Goal: Transaction & Acquisition: Purchase product/service

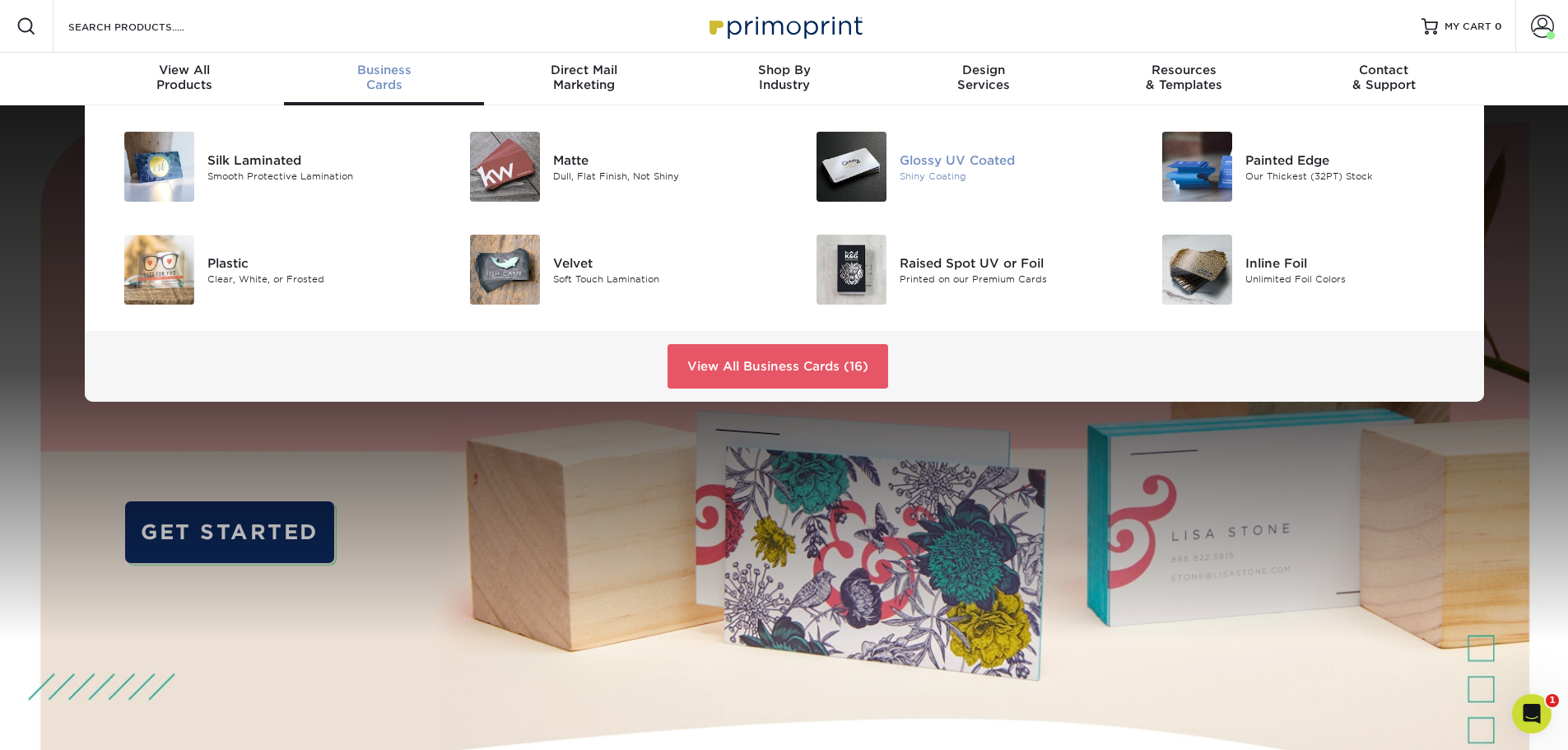
click at [903, 174] on div "Shiny Coating" at bounding box center [1008, 175] width 219 height 14
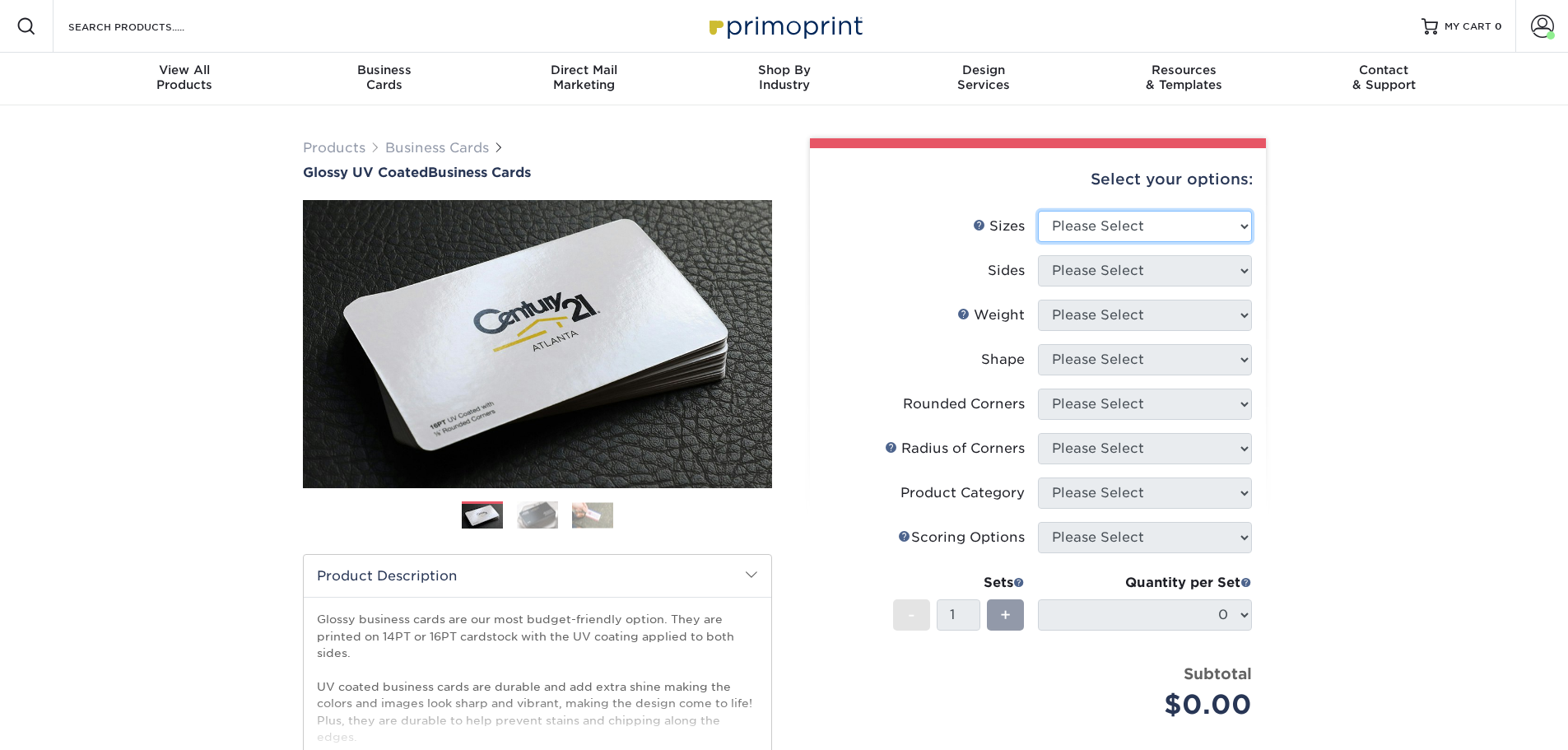
click at [1195, 224] on select "Please Select 1.5" x 3.5" - Mini 1.75" x 3.5" - Mini 2" x 2" - Square 2" x 3" -…" at bounding box center [1145, 226] width 214 height 31
select select "2.00x3.50"
click at [1038, 211] on select "Please Select 1.5" x 3.5" - Mini 1.75" x 3.5" - Mini 2" x 2" - Square 2" x 3" -…" at bounding box center [1145, 226] width 214 height 31
click at [1134, 275] on select "Please Select Print Both Sides Print Front Only" at bounding box center [1145, 271] width 214 height 31
select select "13abbda7-1d64-4f25-8bb2-c179b224825d"
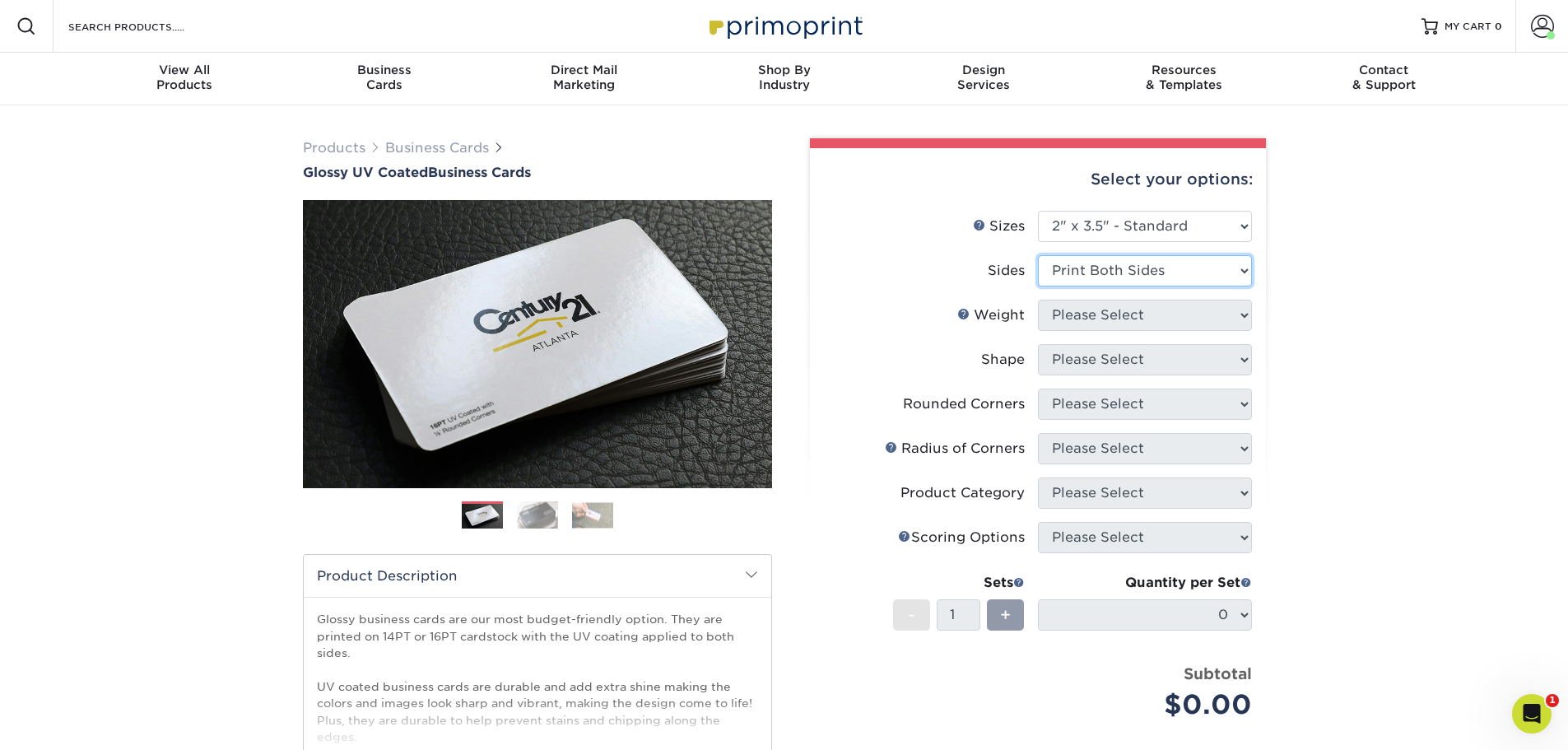
click at [1038, 255] on select "Please Select Print Both Sides Print Front Only" at bounding box center [1145, 271] width 214 height 31
click at [1117, 320] on select "Please Select 16PT 14PT" at bounding box center [1145, 316] width 214 height 31
select select "16PT"
click at [1038, 300] on select "Please Select 16PT 14PT" at bounding box center [1145, 316] width 214 height 31
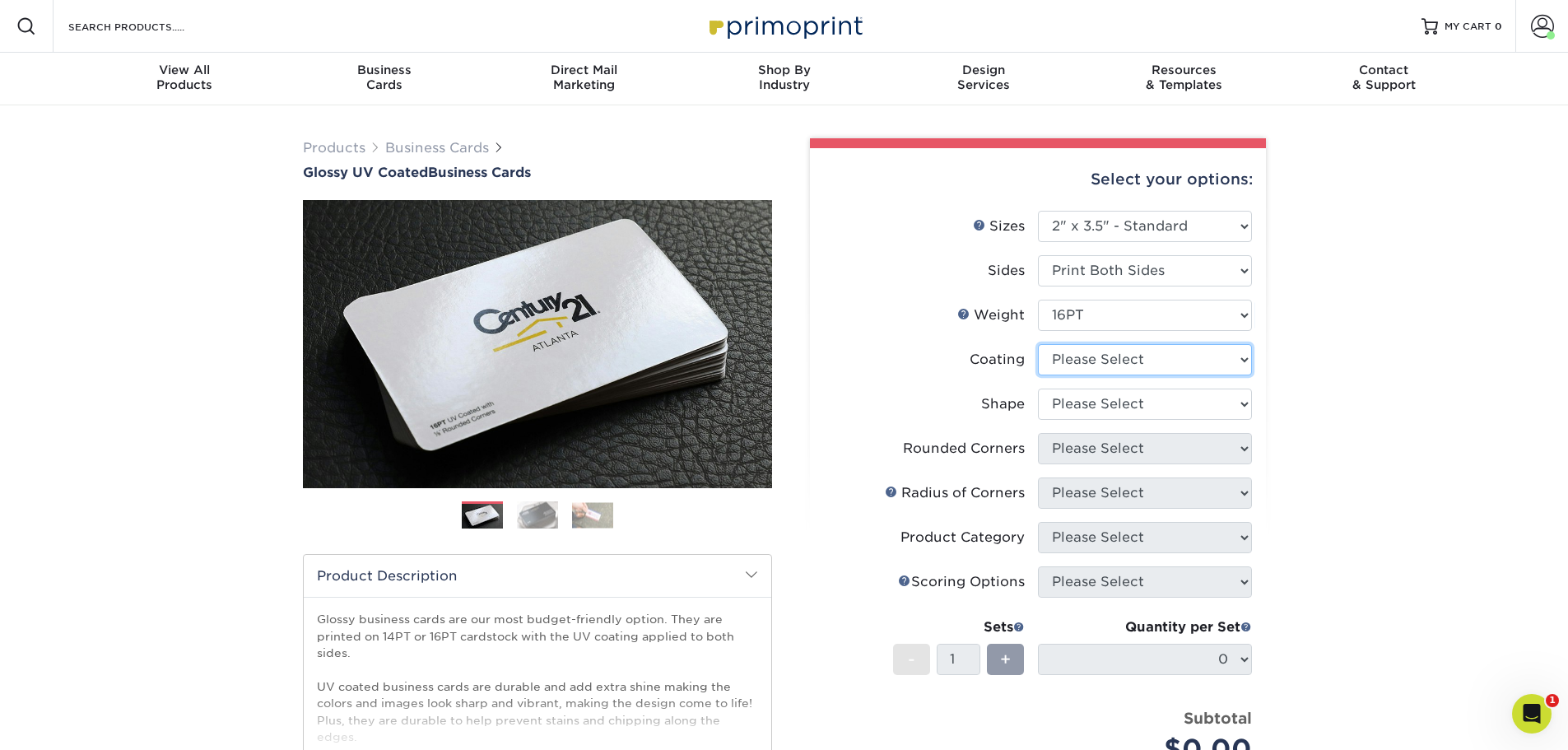
click at [1109, 353] on select at bounding box center [1145, 360] width 214 height 31
select select "1e8116af-acfc-44b1-83dc-8181aa338834"
click at [1038, 344] on select at bounding box center [1145, 360] width 214 height 31
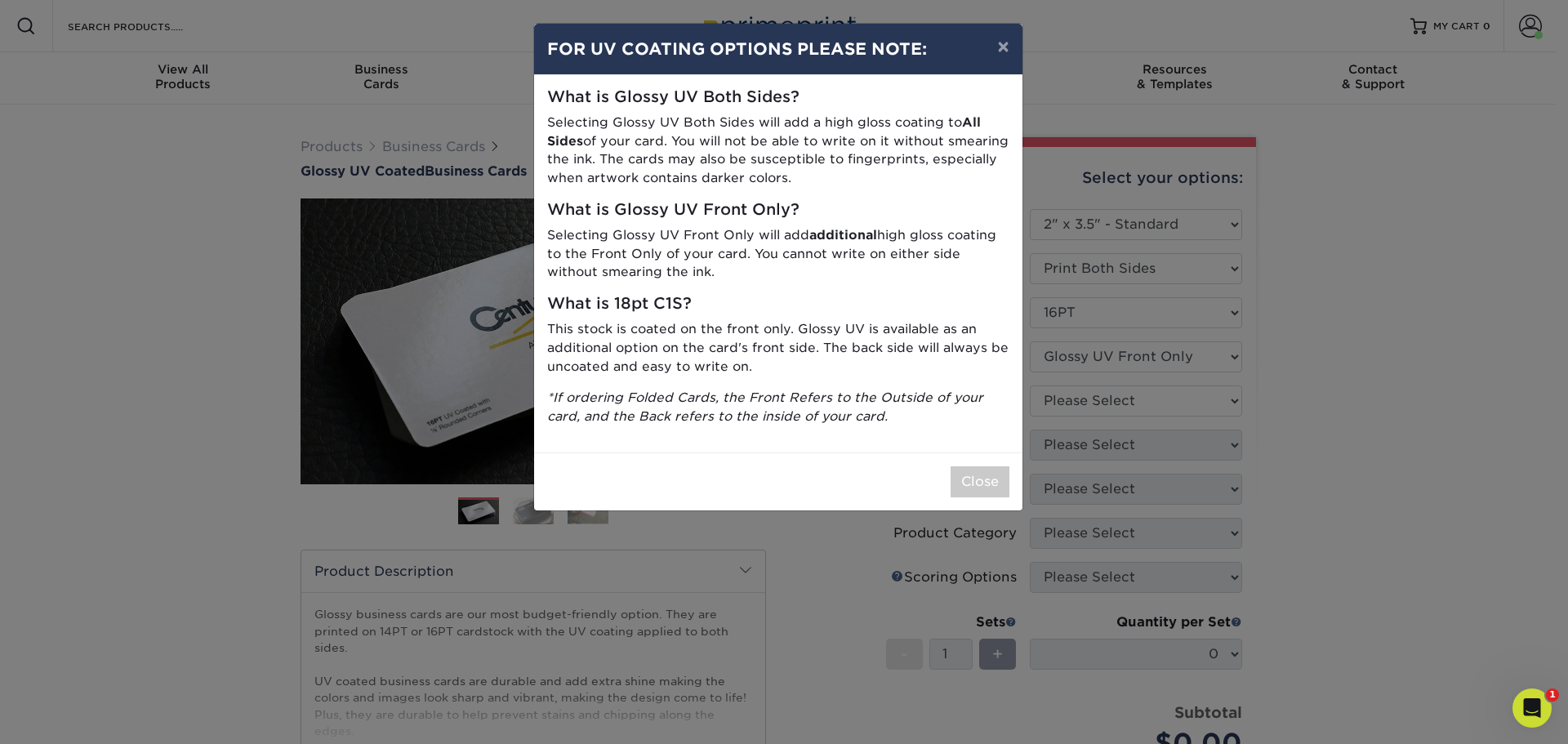
click at [976, 463] on div "Close" at bounding box center [778, 481] width 488 height 58
click at [971, 483] on button "Close" at bounding box center [980, 482] width 58 height 31
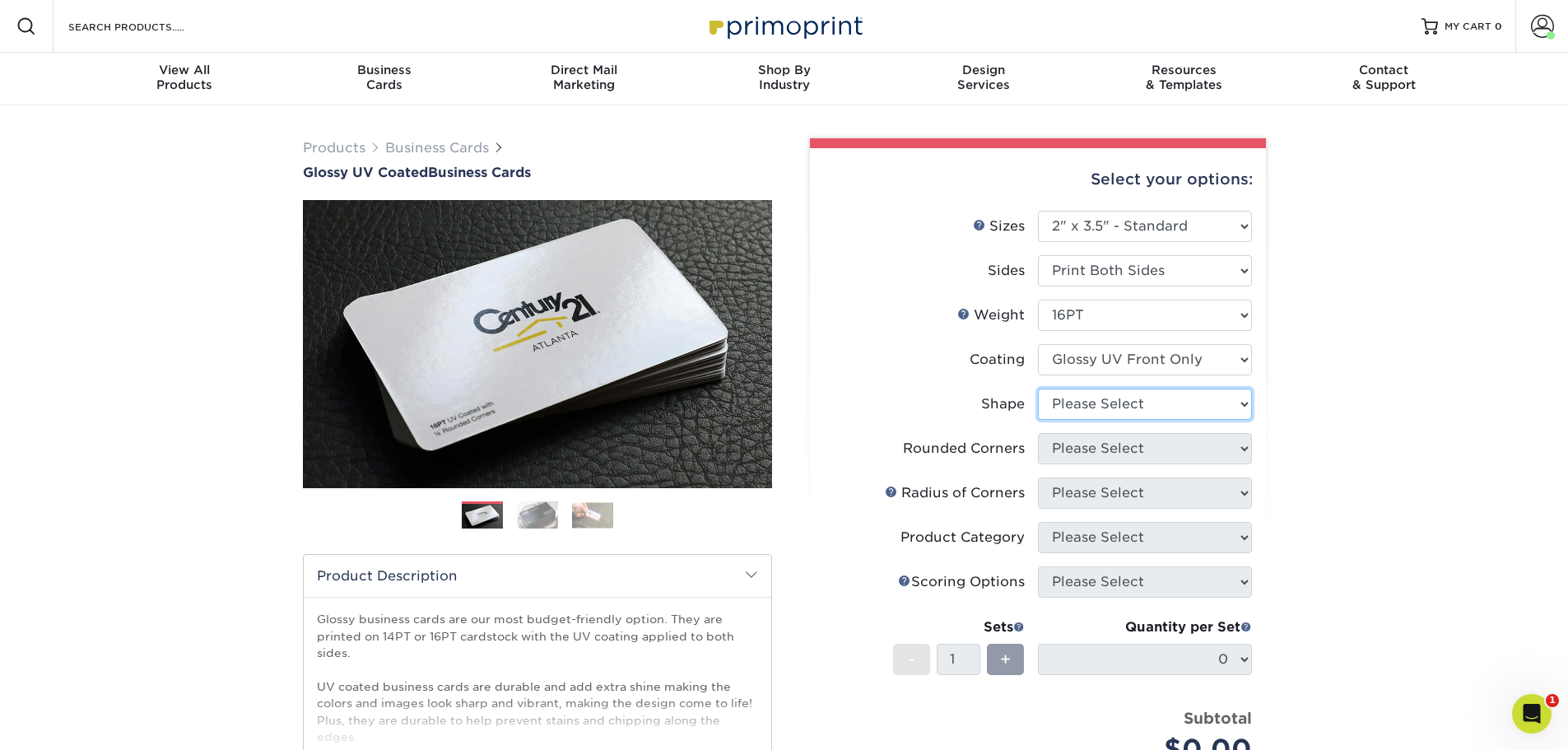
click at [1090, 412] on select "Please Select Standard" at bounding box center [1145, 404] width 214 height 31
select select "standard"
click at [1038, 388] on select "Please Select Standard" at bounding box center [1145, 404] width 214 height 31
click at [1087, 450] on select "Please Select Yes - Round 2 Corners Yes - Round 4 Corners No" at bounding box center [1145, 449] width 214 height 31
select select "0"
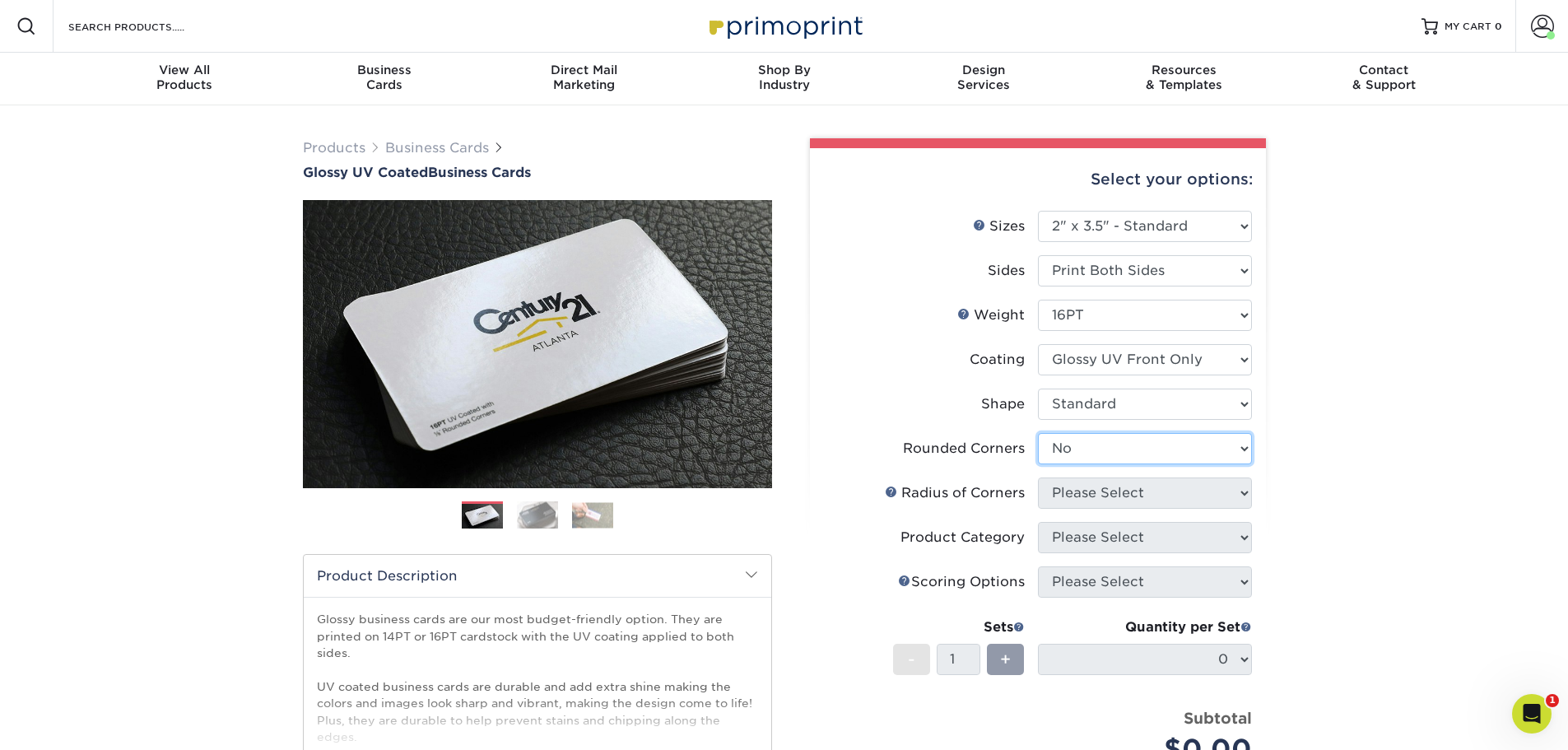
click at [1038, 433] on select "Please Select Yes - Round 2 Corners Yes - Round 4 Corners No" at bounding box center [1145, 449] width 214 height 31
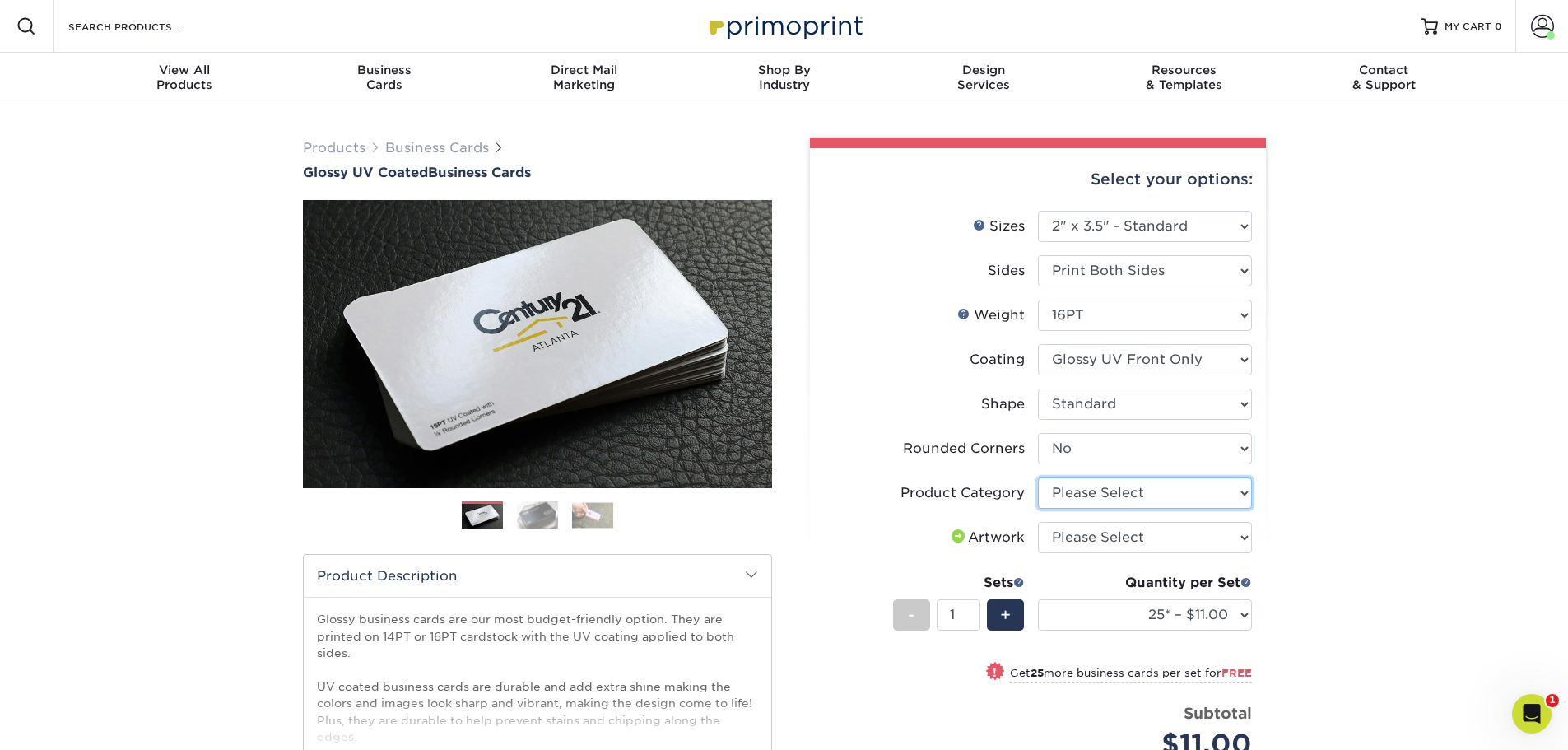
click at [1108, 486] on select "Please Select Business Cards" at bounding box center [1145, 493] width 214 height 31
select select "3b5148f1-0588-4f88-a218-97bcfdce65c1"
click at [1038, 477] on select "Please Select Business Cards" at bounding box center [1145, 493] width 214 height 31
click at [1106, 532] on select "Please Select I will upload files I need a design - $100" at bounding box center [1145, 537] width 214 height 31
select select "upload"
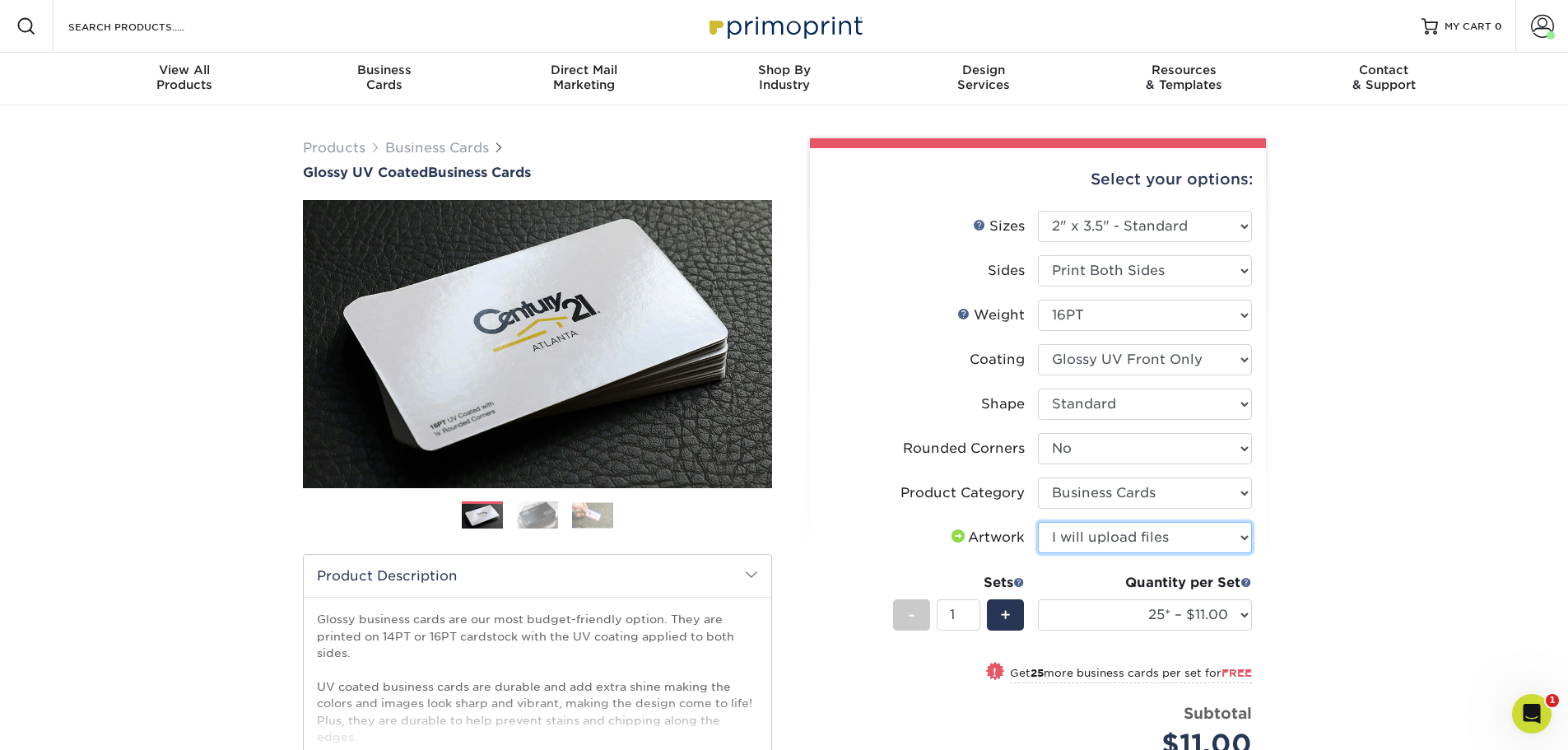
click at [1038, 522] on select "Please Select I will upload files I need a design - $100" at bounding box center [1145, 537] width 214 height 31
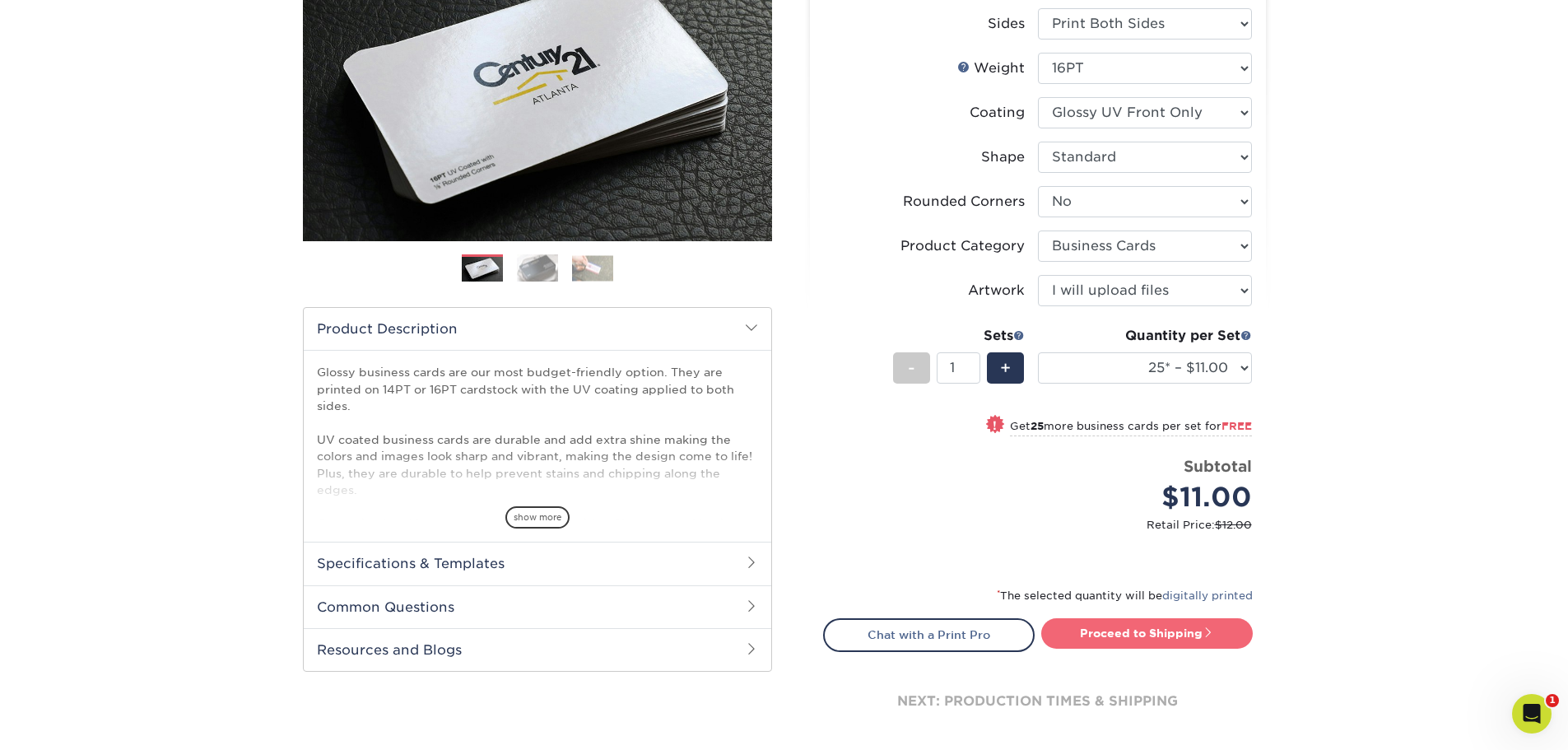
click at [1150, 644] on link "Proceed to Shipping" at bounding box center [1147, 633] width 212 height 29
type input "Set 1"
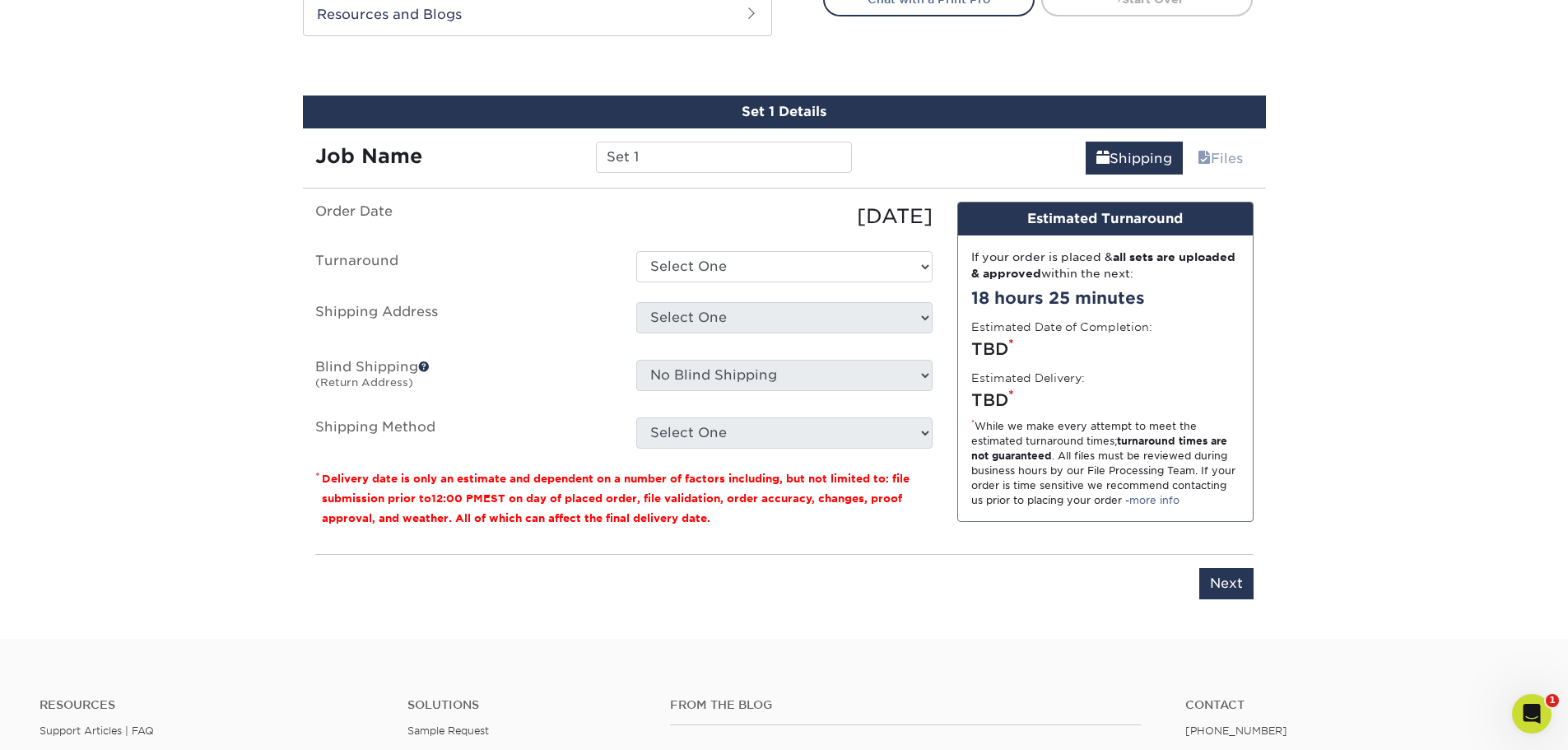
scroll to position [911, 0]
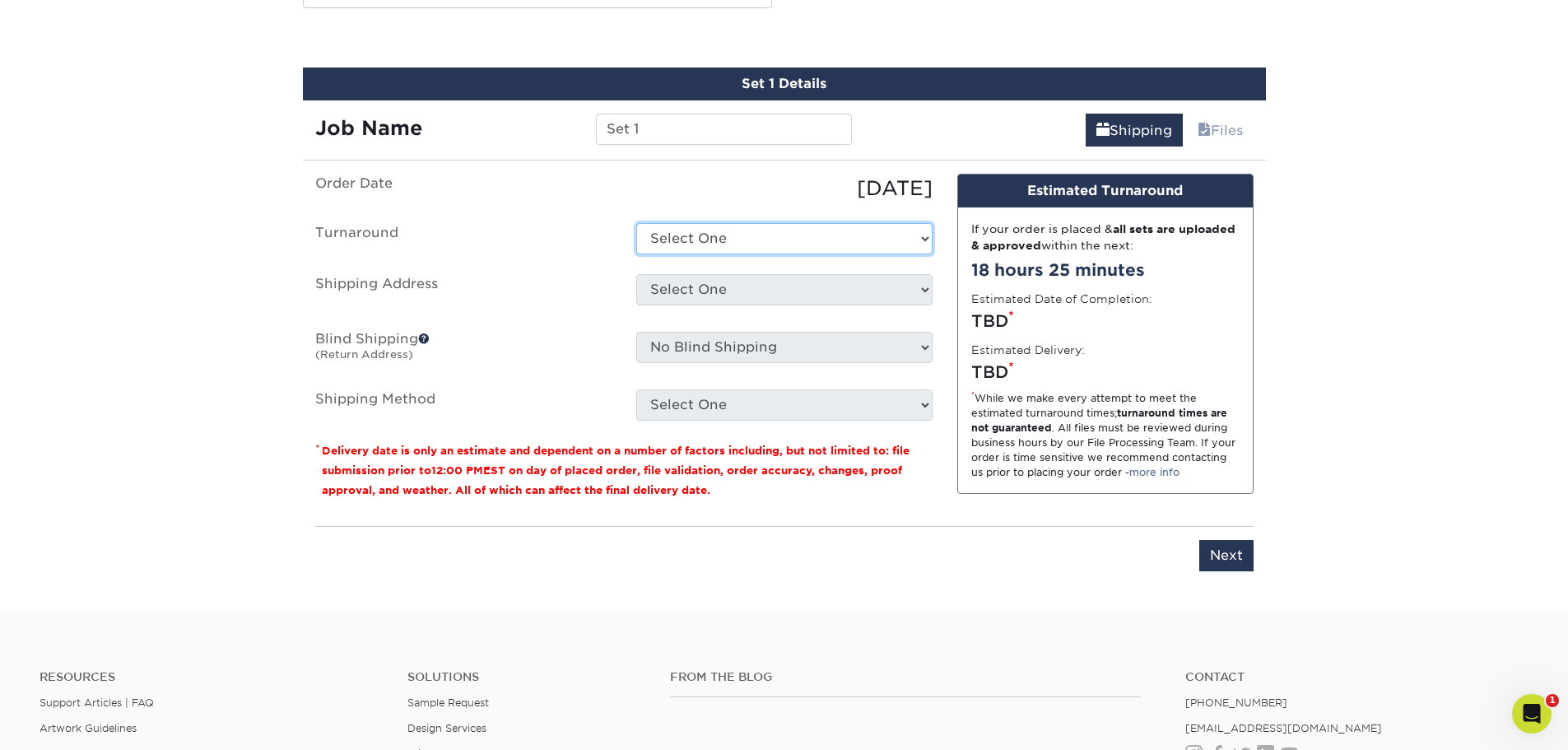
click at [799, 246] on select "Select One 2-4 Business Days 2 Day Next Business Day" at bounding box center [784, 239] width 296 height 31
select select "8fb20ad5-fc9f-45a9-9313-dae039639313"
click at [636, 224] on select "Select One 2-4 Business Days 2 Day Next Business Day" at bounding box center [784, 239] width 296 height 31
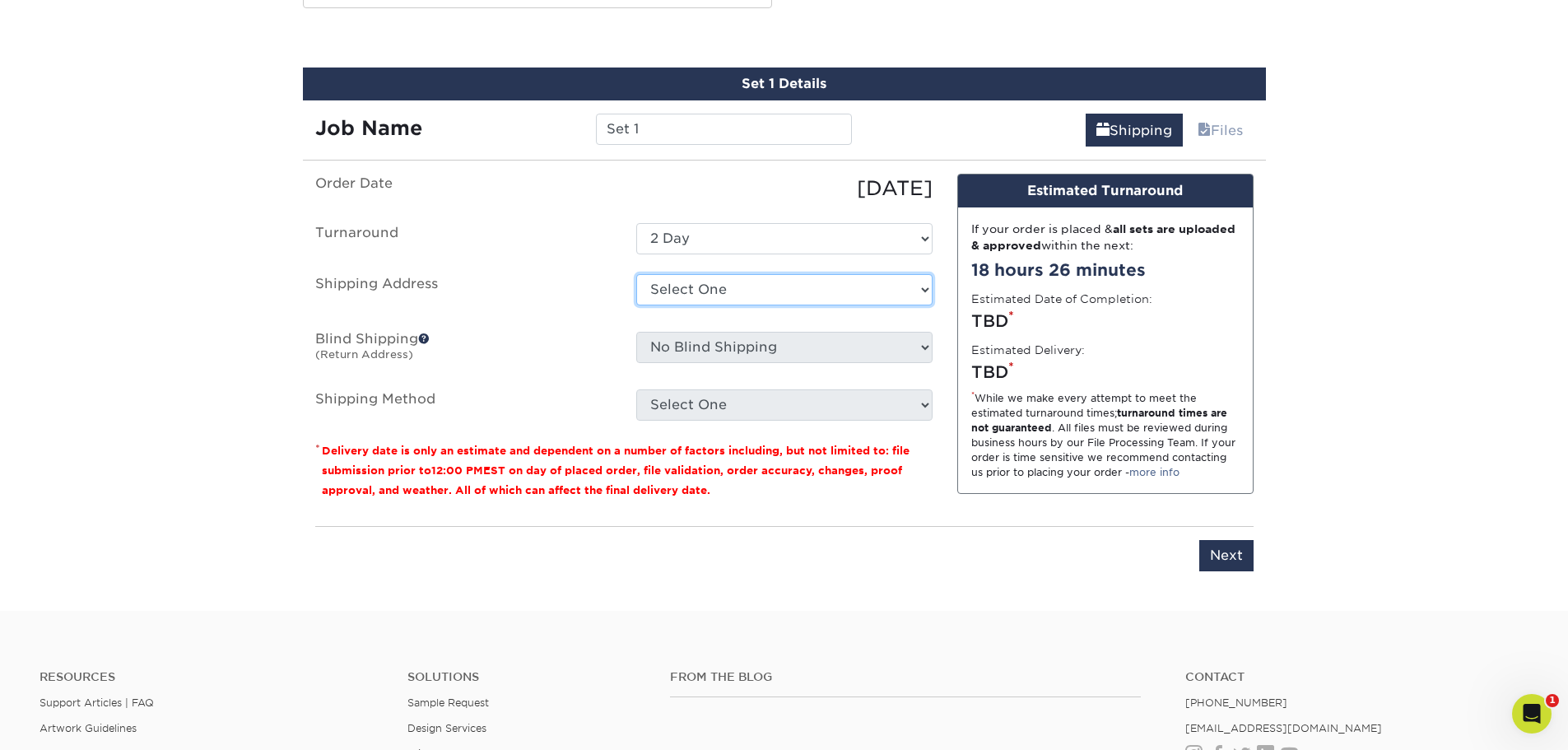
click at [783, 291] on select "Select One A [PERSON_NAME] RRR Adcom SNA AIDF Conf Hotel for Wiley Airgroup CHS…" at bounding box center [784, 290] width 296 height 31
select select "249138"
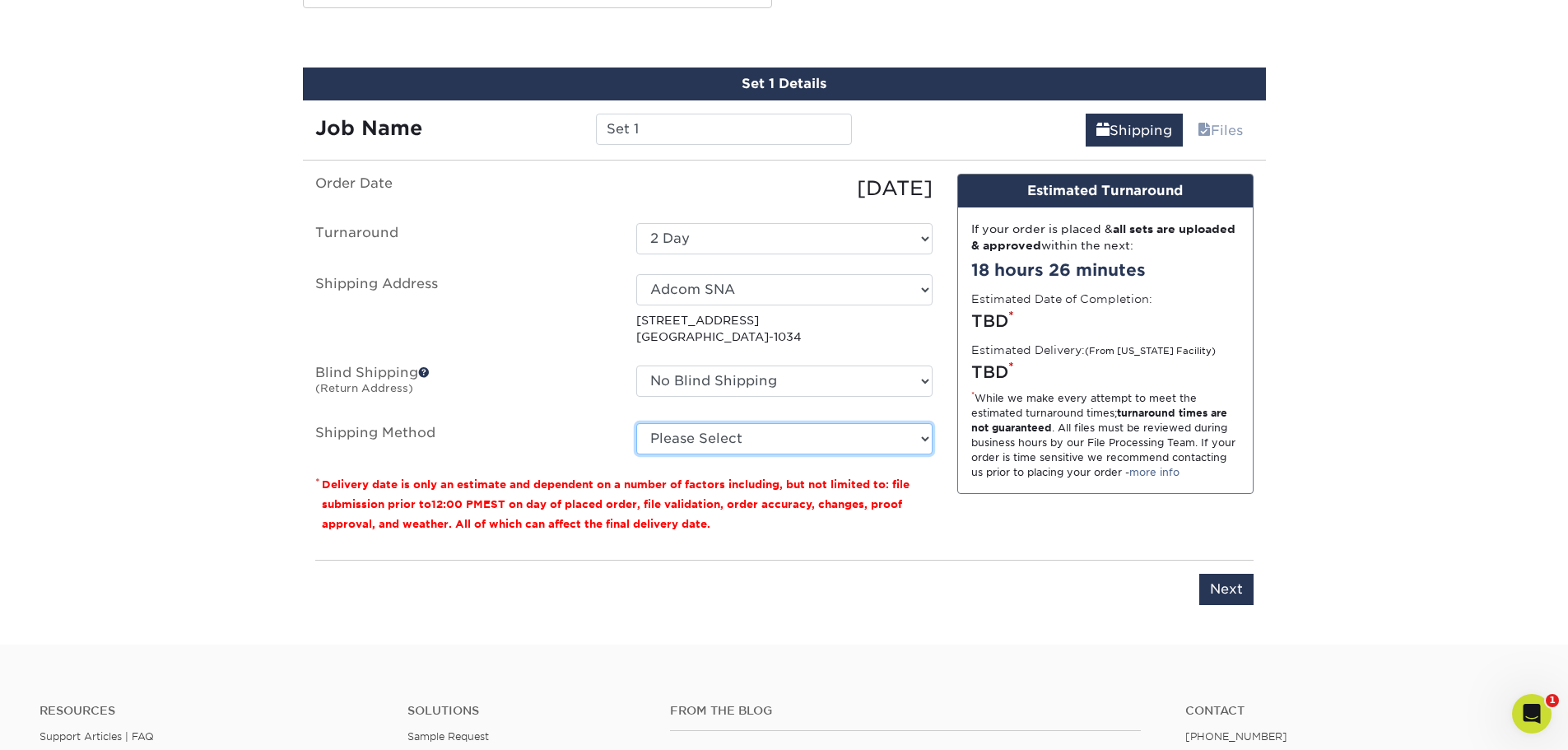
click at [704, 433] on select "Please Select Ground Shipping (+$7.84) 3 Day Shipping Service (+$15.33) 2 Day A…" at bounding box center [784, 439] width 296 height 31
select select "03"
click at [636, 424] on select "Please Select Ground Shipping (+$7.84) 3 Day Shipping Service (+$15.33) 2 Day A…" at bounding box center [784, 439] width 296 height 31
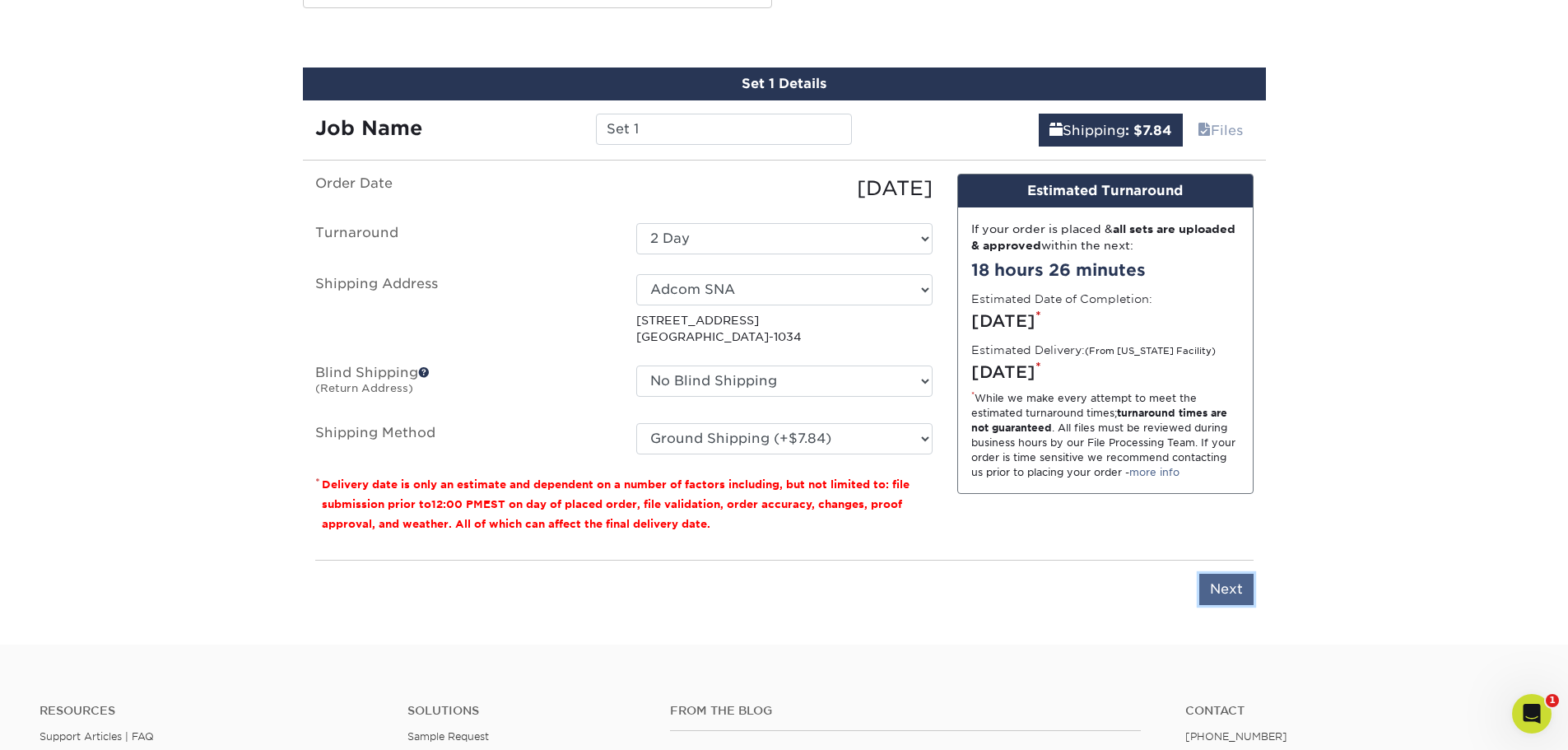
click at [1219, 595] on input "Next" at bounding box center [1226, 589] width 54 height 31
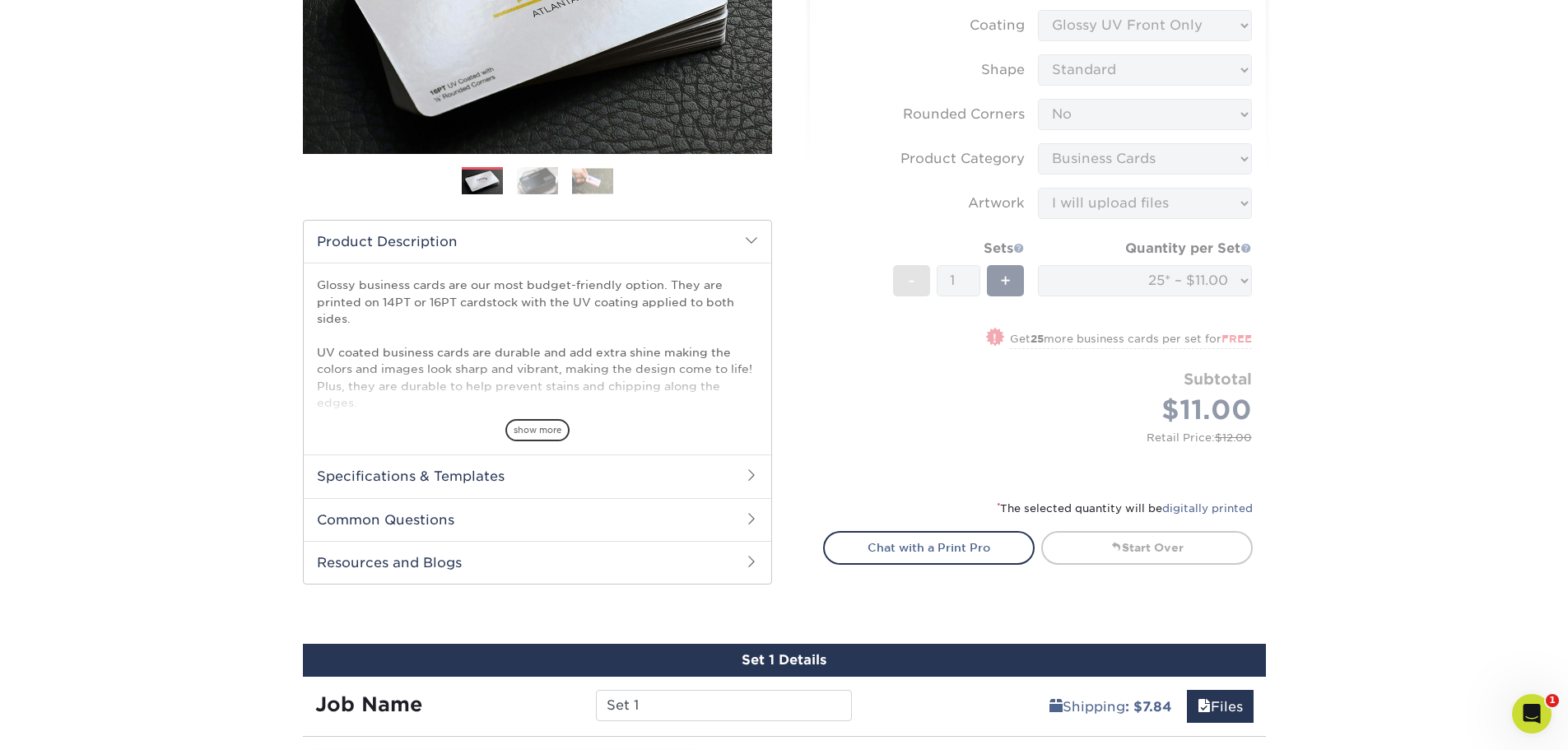
scroll to position [0, 0]
